Goal: Task Accomplishment & Management: Use online tool/utility

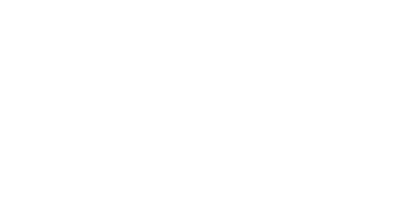
select select "Song"
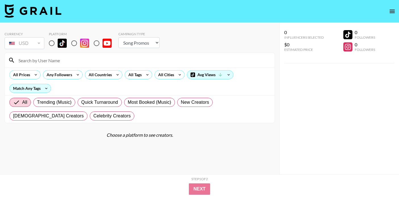
click at [138, 62] on input at bounding box center [143, 60] width 256 height 9
click at [51, 45] on input "radio" at bounding box center [52, 43] width 12 height 12
radio input "true"
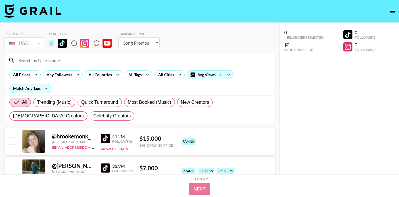
click at [52, 61] on input at bounding box center [143, 60] width 256 height 9
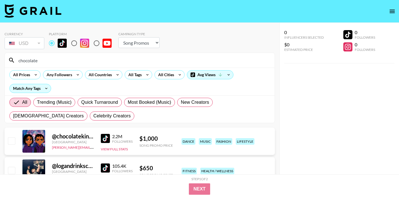
type input "chocolate"
click at [107, 65] on input "chocolate" at bounding box center [143, 60] width 256 height 9
